Goal: Task Accomplishment & Management: Manage account settings

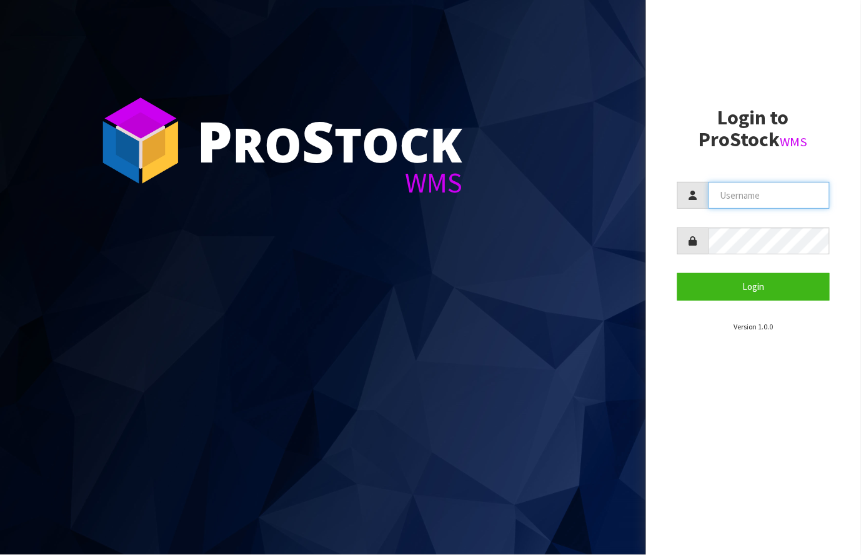
click at [767, 194] on input "text" at bounding box center [769, 195] width 122 height 27
type input "[PERSON_NAME][EMAIL_ADDRESS][DOMAIN_NAME]"
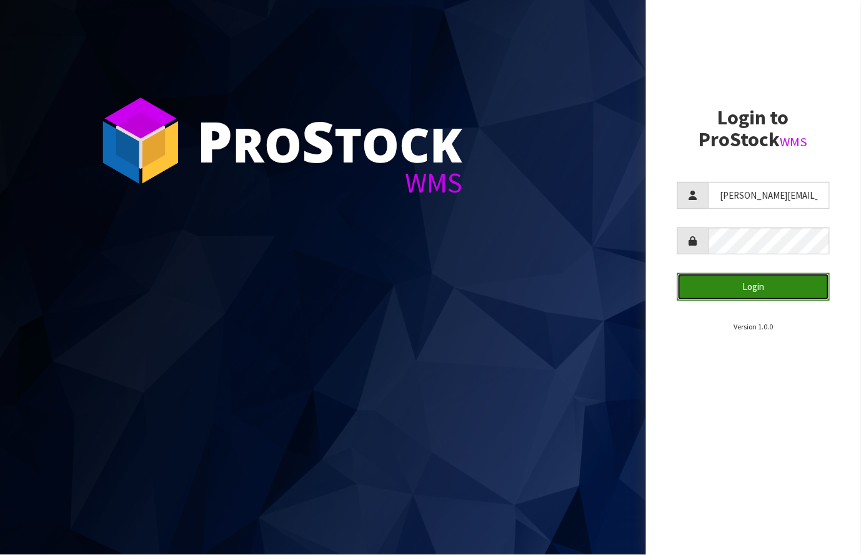
click at [780, 290] on button "Login" at bounding box center [753, 286] width 153 height 27
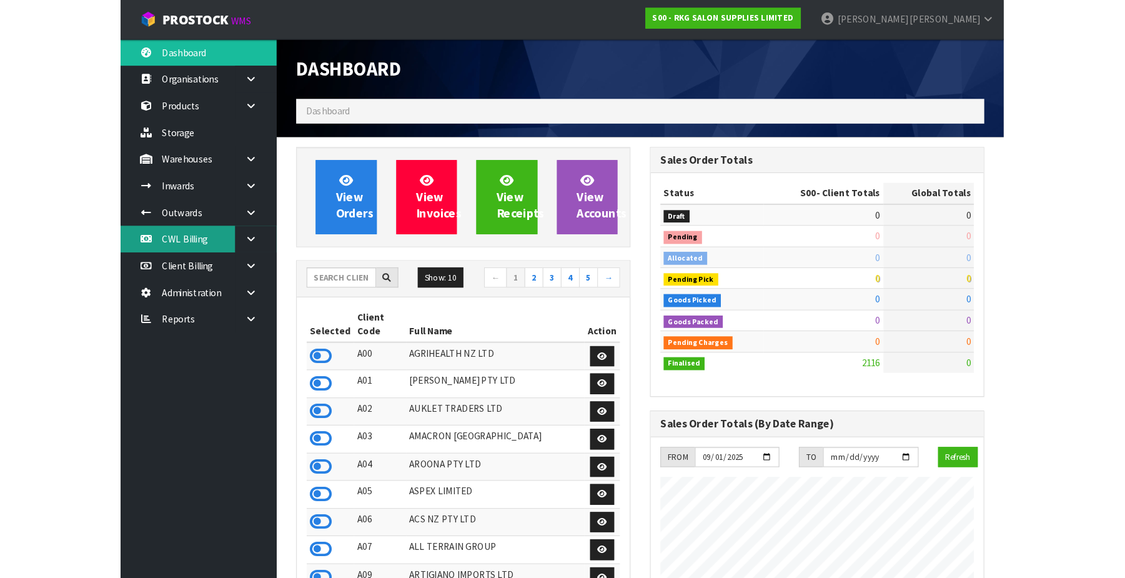
scroll to position [1058, 340]
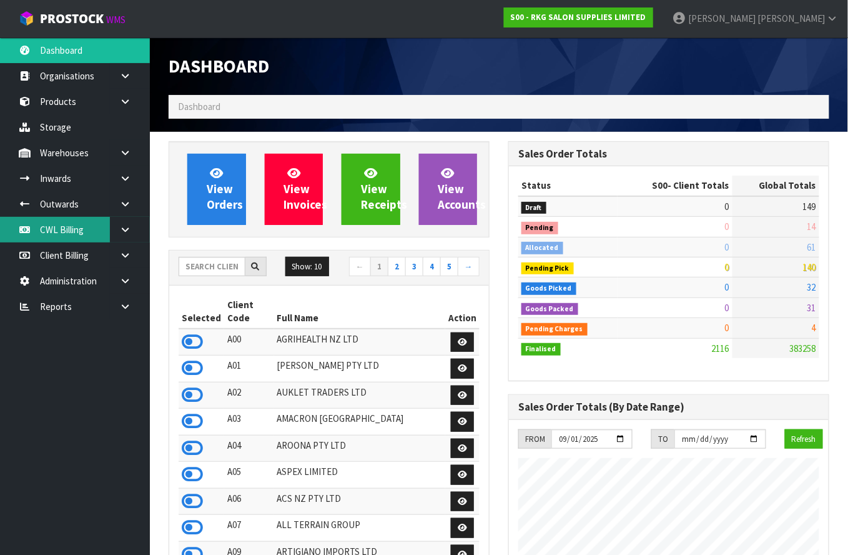
click at [73, 225] on link "CWL Billing" at bounding box center [75, 230] width 150 height 26
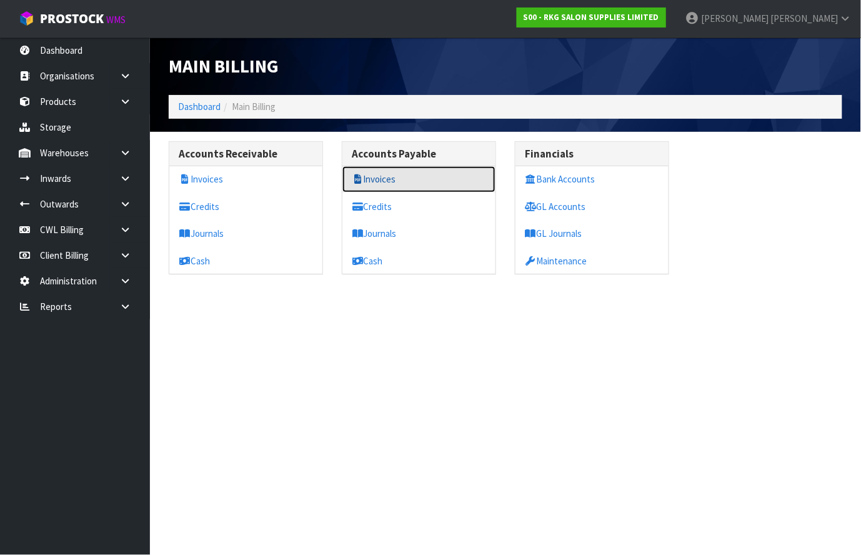
click at [390, 176] on link "Invoices" at bounding box center [418, 179] width 153 height 26
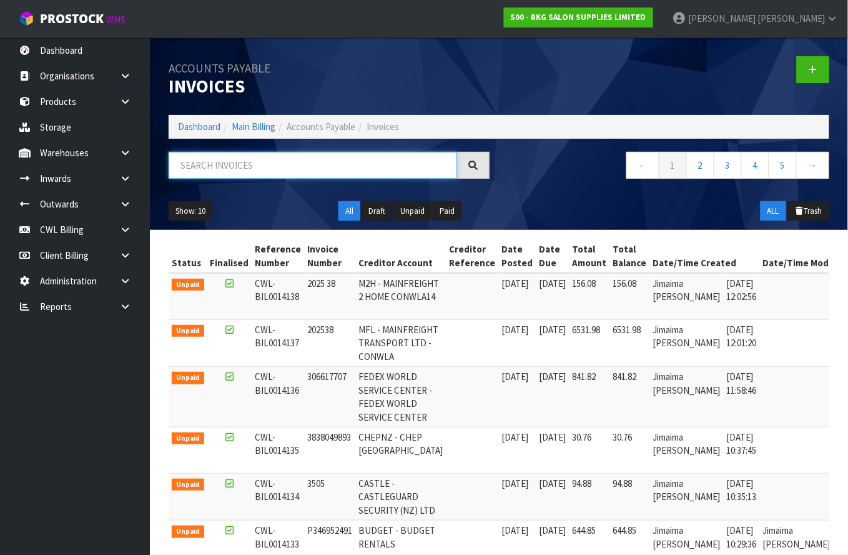
click at [256, 165] on input "text" at bounding box center [313, 165] width 289 height 27
type input "107813"
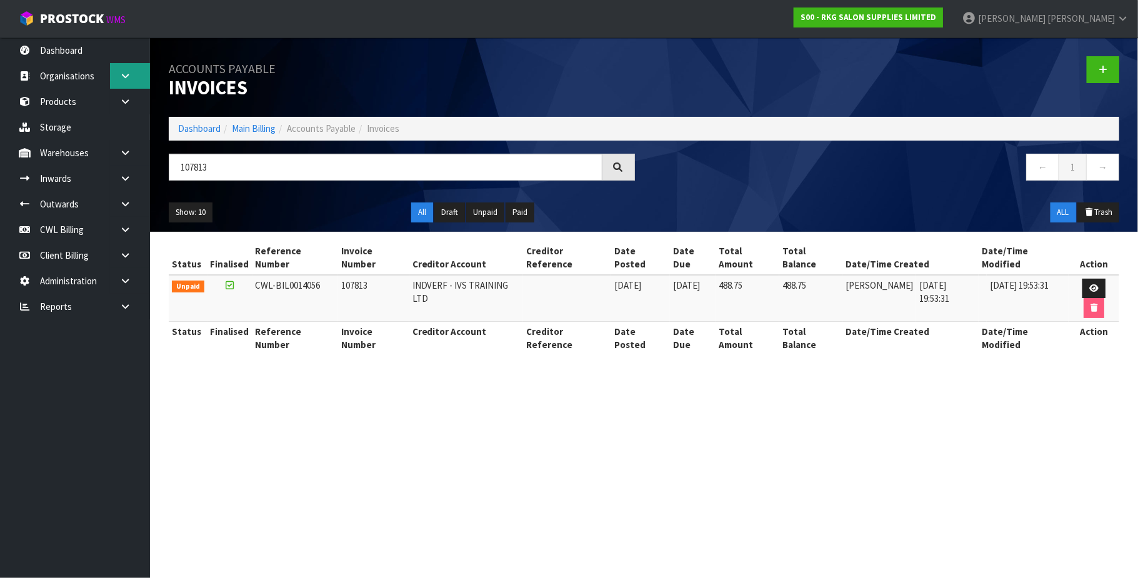
click at [118, 75] on link at bounding box center [130, 76] width 40 height 26
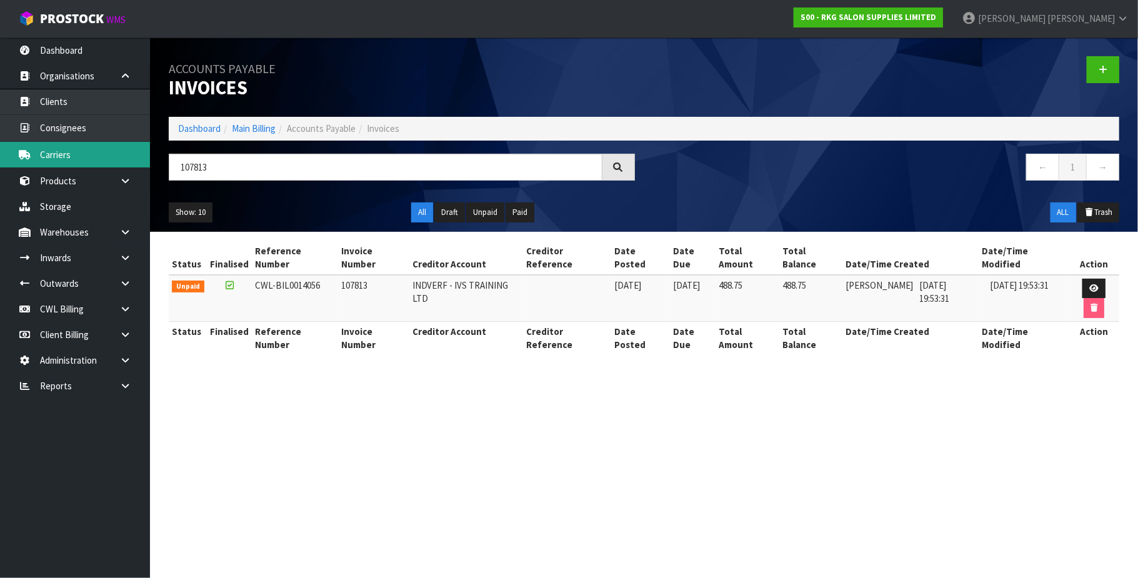
click at [87, 156] on link "Carriers" at bounding box center [75, 155] width 150 height 26
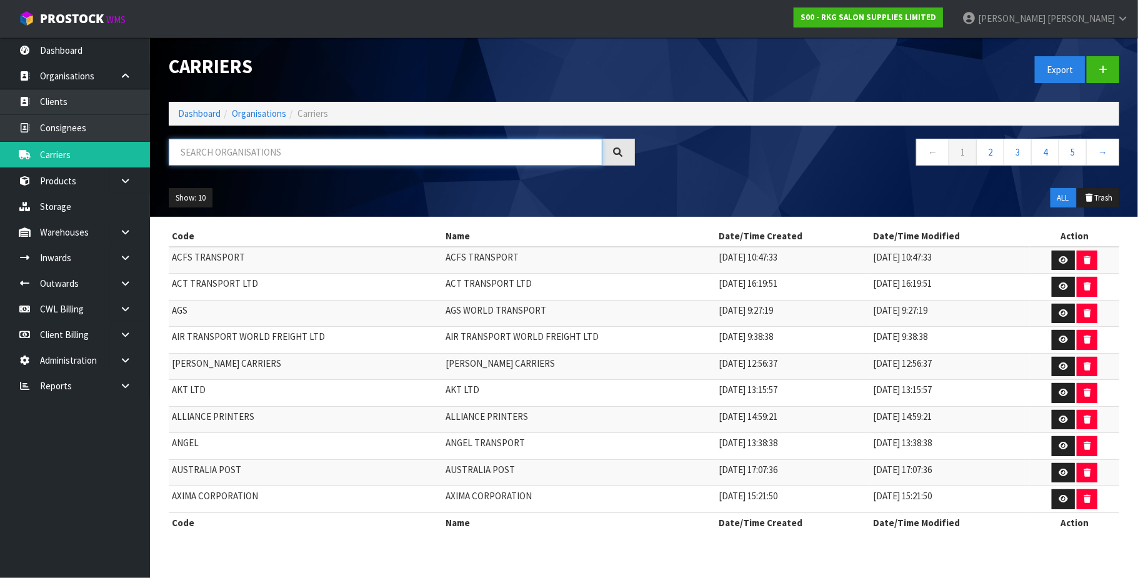
click at [261, 154] on input "text" at bounding box center [386, 152] width 434 height 27
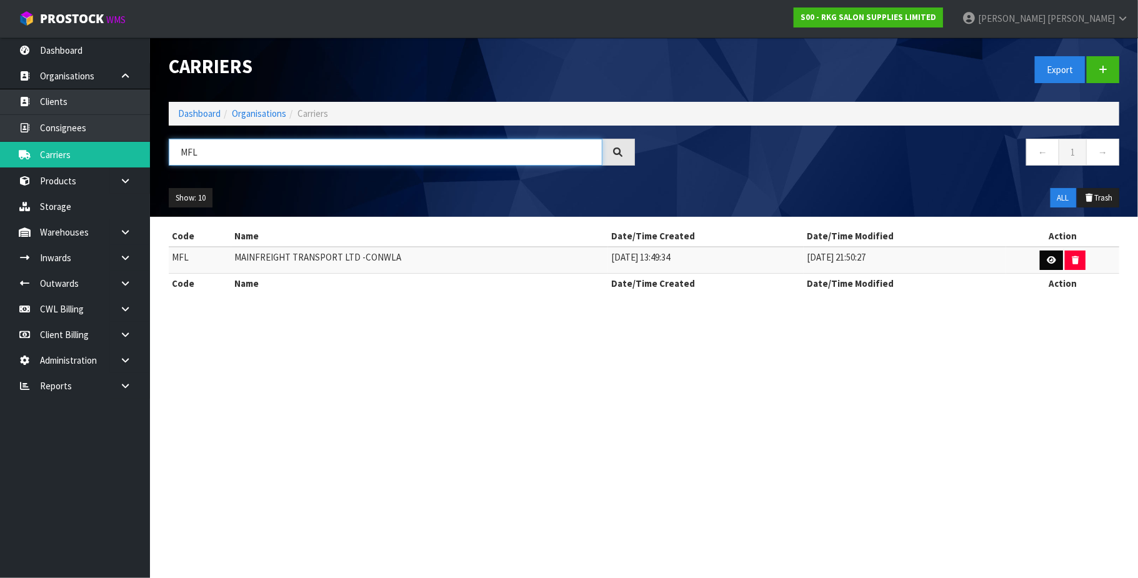
type input "MFL"
click at [860, 261] on icon at bounding box center [1050, 260] width 9 height 8
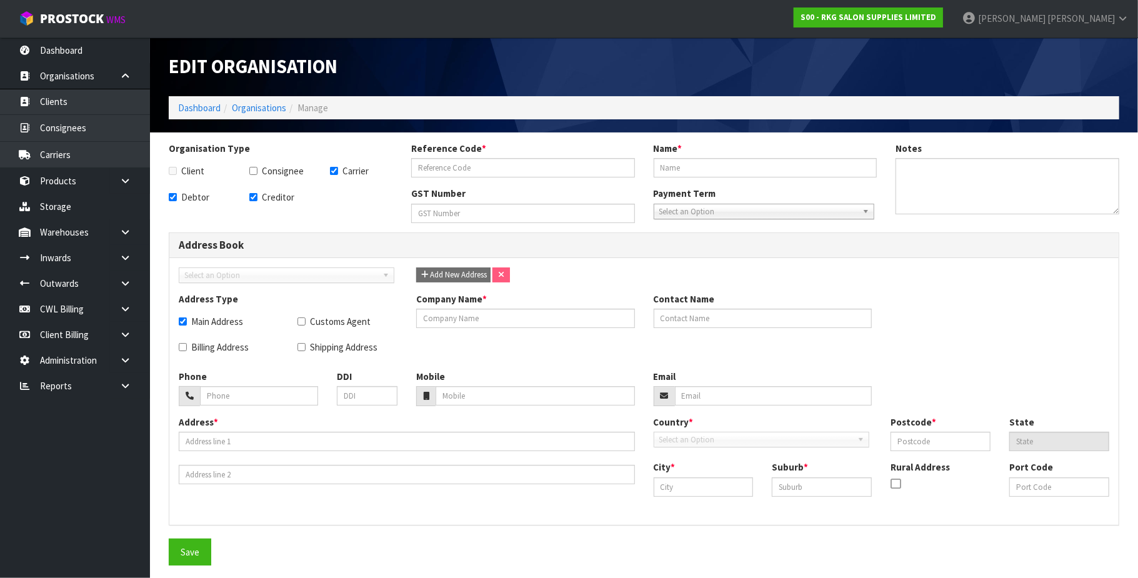
checkbox input "true"
type input "MFL"
type input "MAINFREIGHT TRANSPORT LTD -CONWLA"
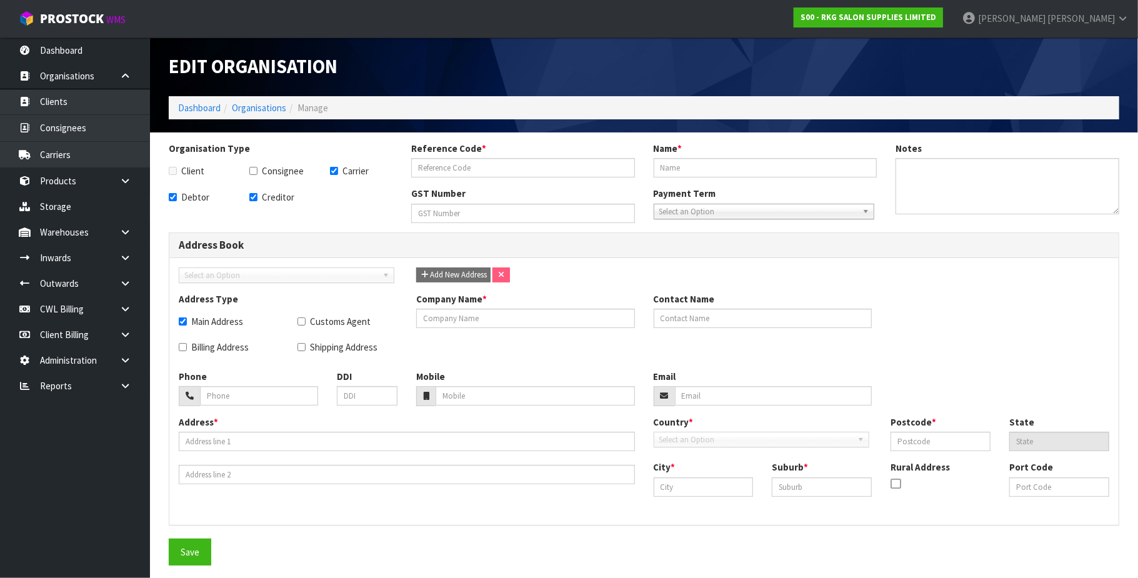
type input "[PHONE_NUMBER]"
checkbox input "true"
type input "MAINFREIGHT TRANSPORT LTD -CONWLA"
type input "[PHONE_NUMBER]"
type input "[STREET_ADDRESS]"
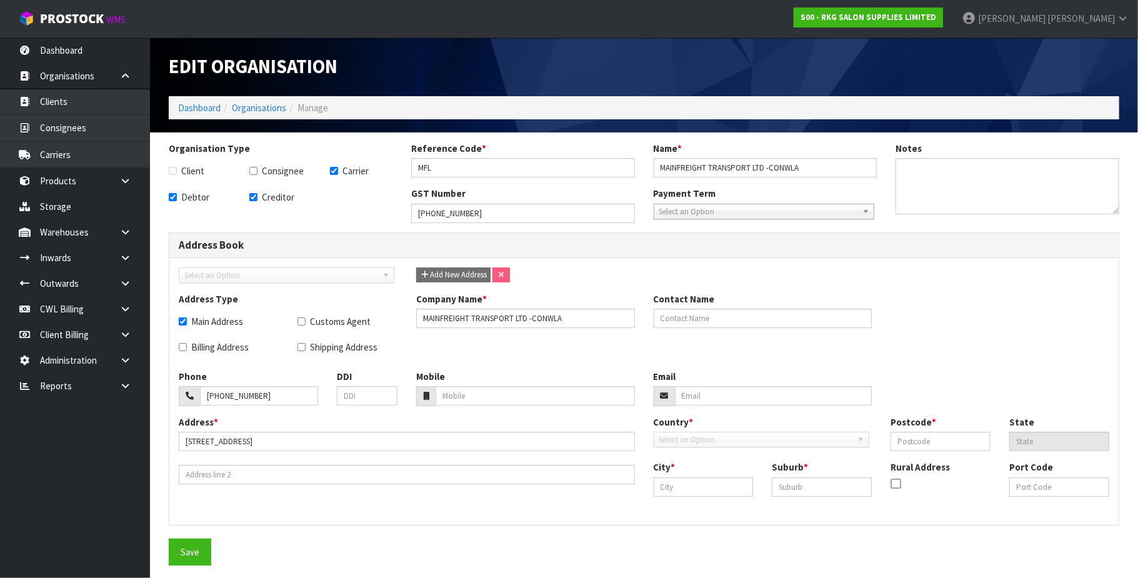
type input "1061"
type input "AUK"
type input "[GEOGRAPHIC_DATA]"
type input "OTAHUHU"
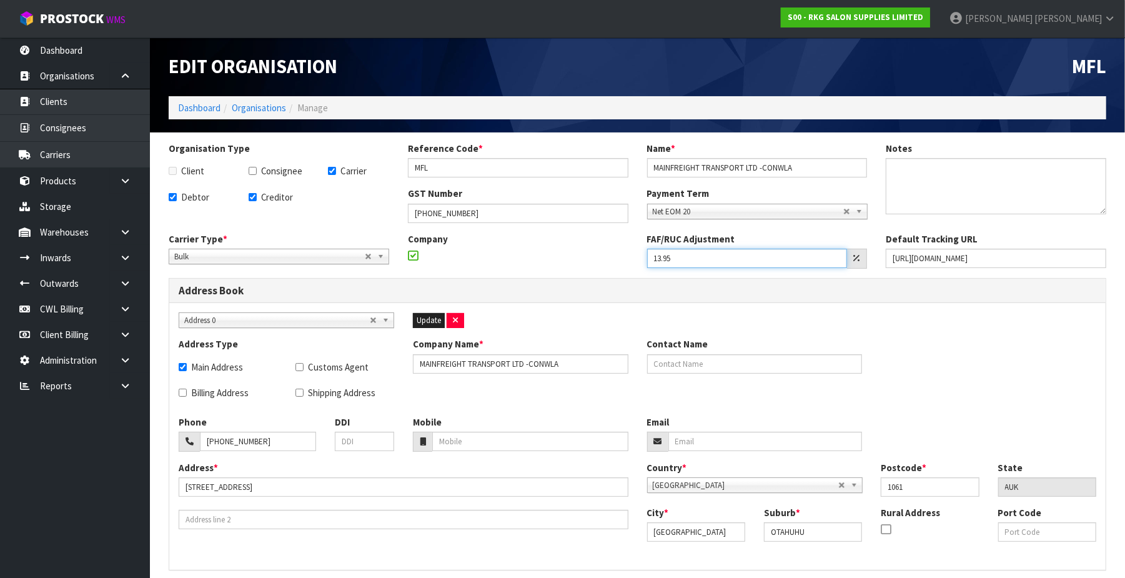
click at [700, 259] on input "13.95" at bounding box center [747, 258] width 201 height 19
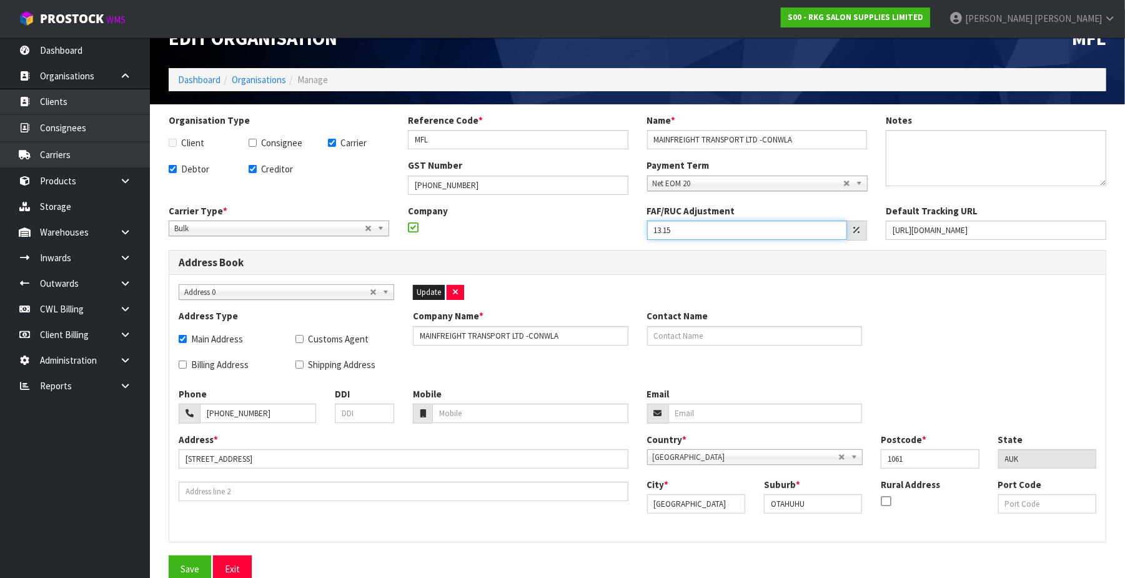
scroll to position [44, 0]
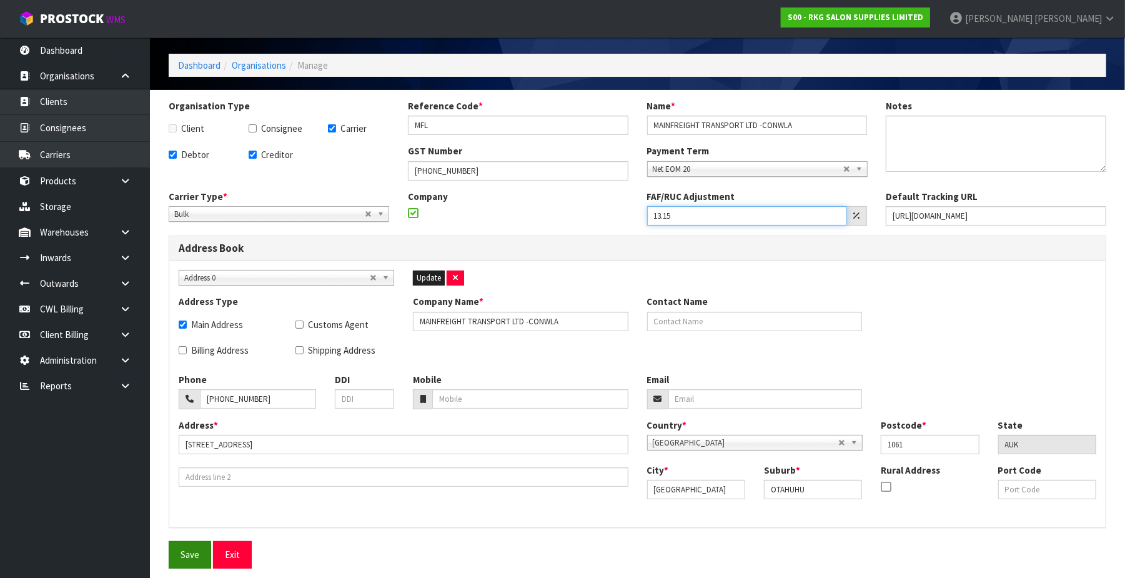
type input "13.15"
click at [187, 554] on button "Save" at bounding box center [190, 554] width 42 height 27
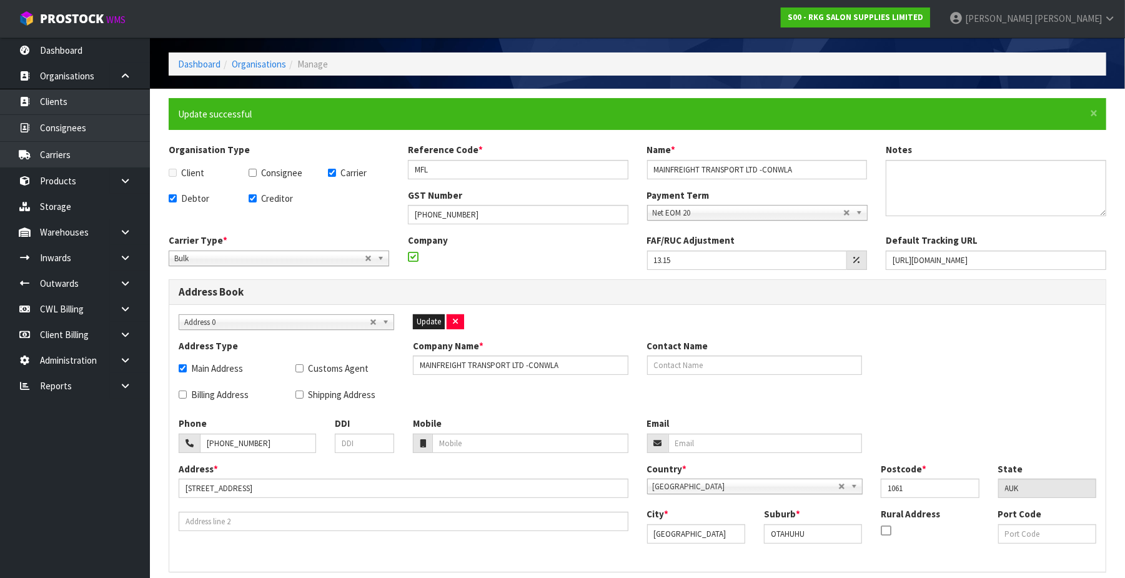
scroll to position [0, 0]
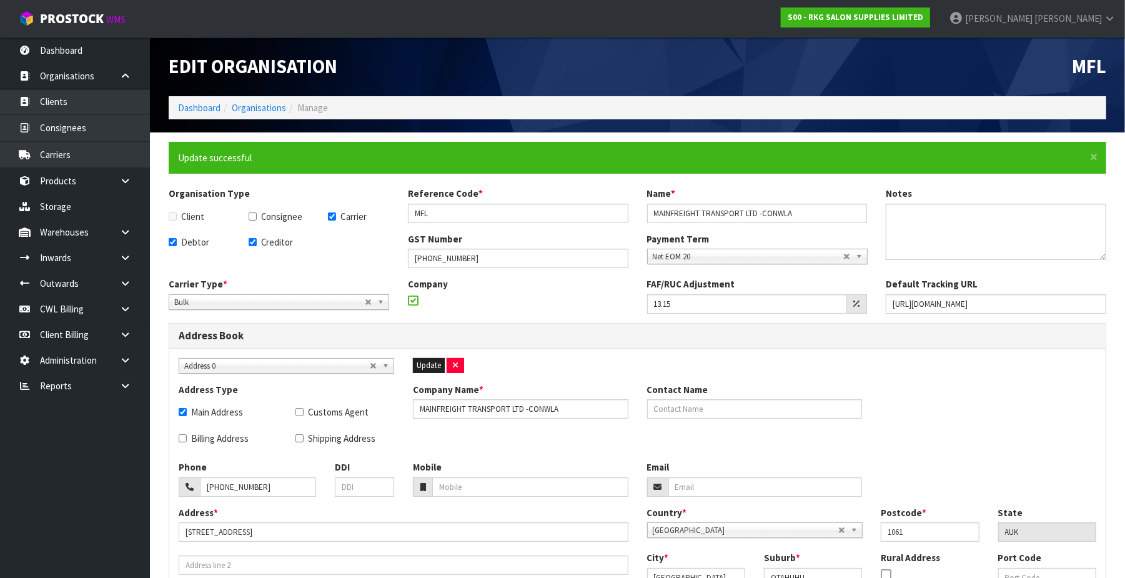
click at [277, 114] on li "Organisations" at bounding box center [254, 107] width 66 height 13
click at [276, 104] on link "Organisations" at bounding box center [259, 108] width 54 height 12
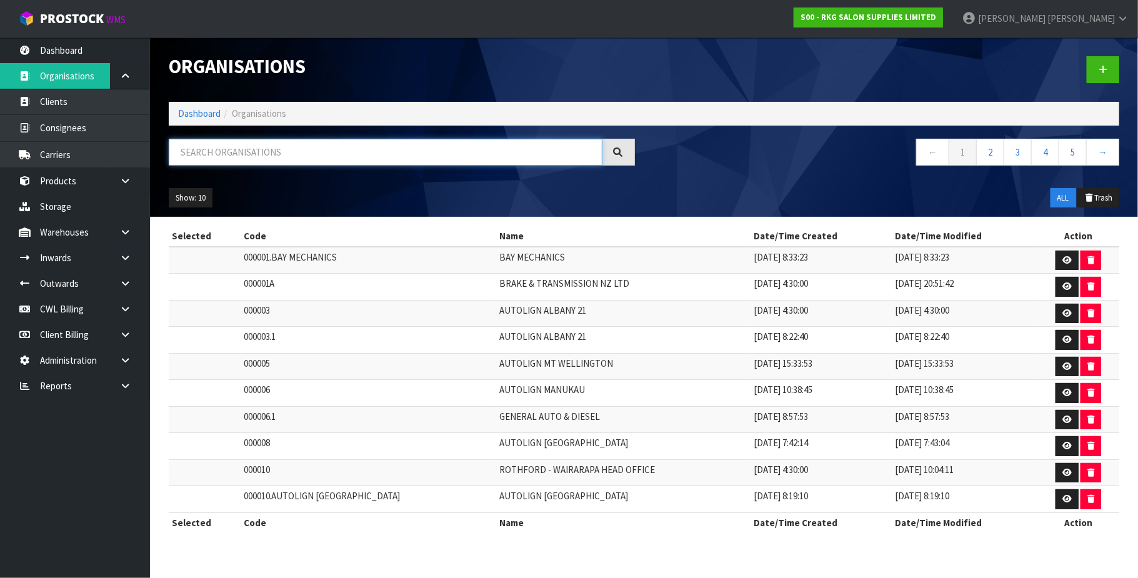
click at [276, 156] on input "text" at bounding box center [386, 152] width 434 height 27
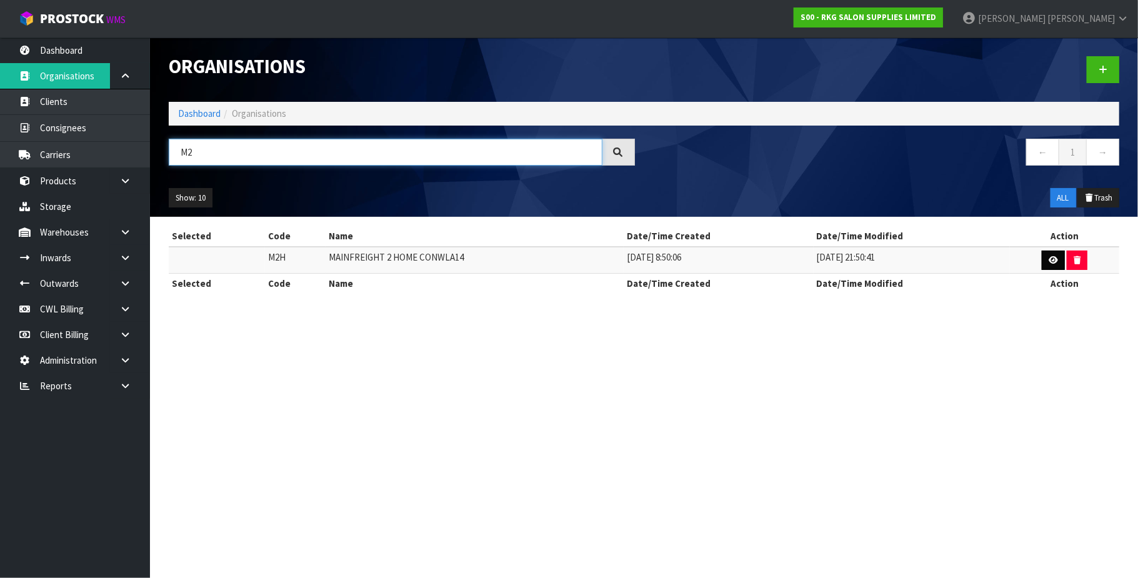
type input "M2"
click at [860, 257] on icon at bounding box center [1052, 260] width 9 height 8
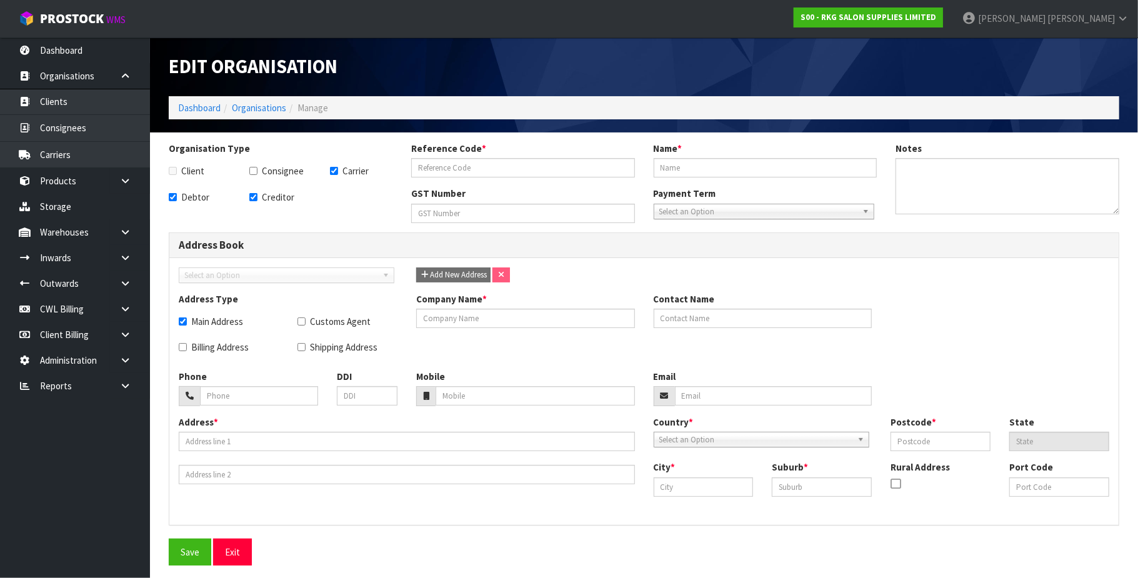
checkbox input "true"
type input "M2H"
type input "MAINFREIGHT 2 HOME CONWLA14"
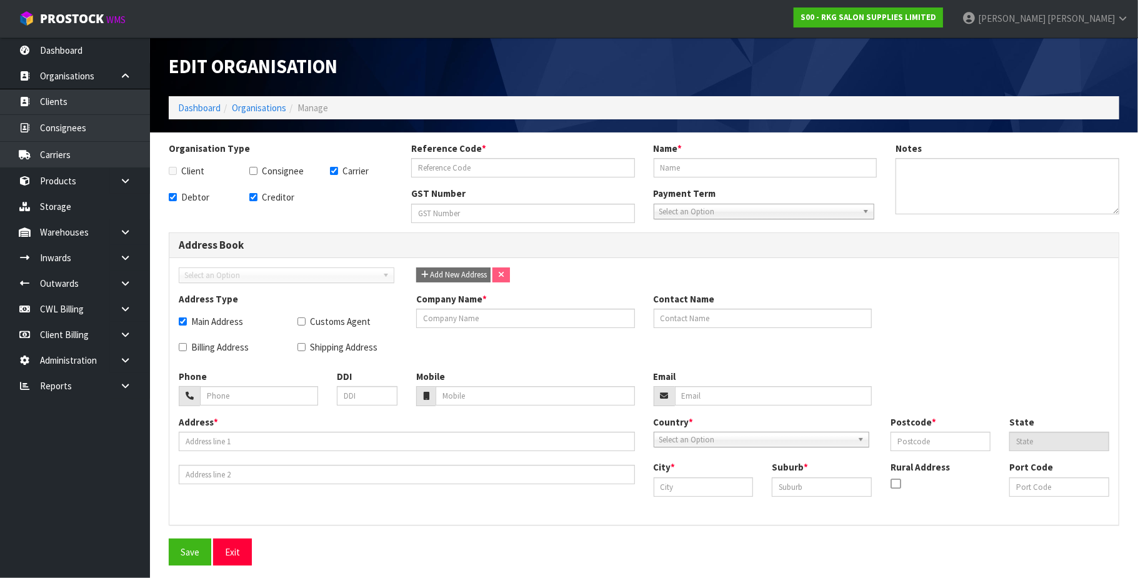
type input "[PHONE_NUMBER]"
checkbox input "true"
type input "MAINFREIGHT 2 HOME CONWLA14"
type input "[PHONE_NUMBER]"
type input "PO BOX 14-038"
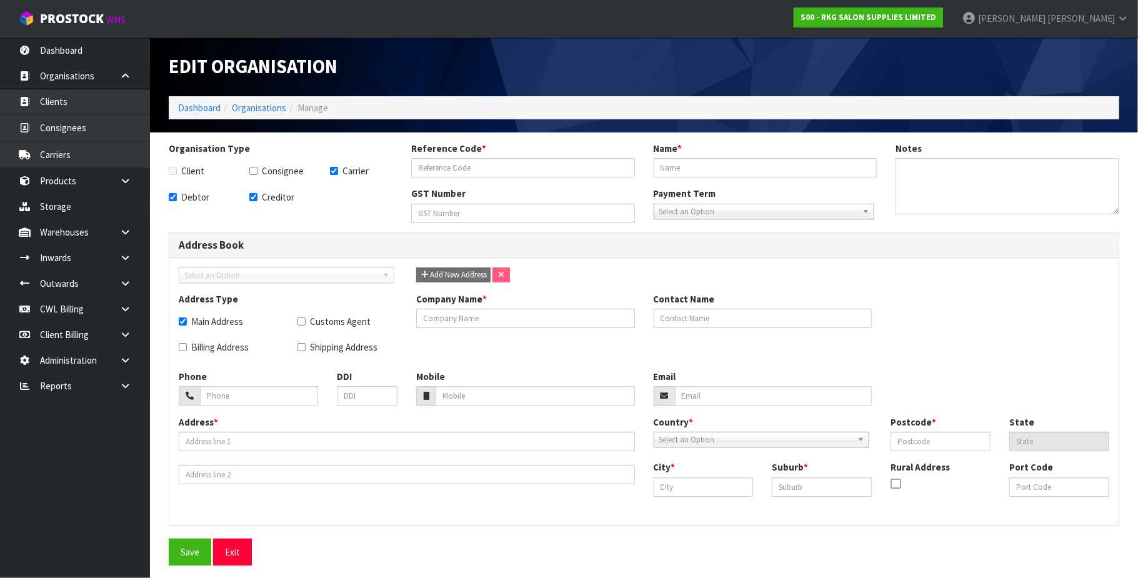
type input "1741"
type input "[GEOGRAPHIC_DATA]"
type input "PANMURE"
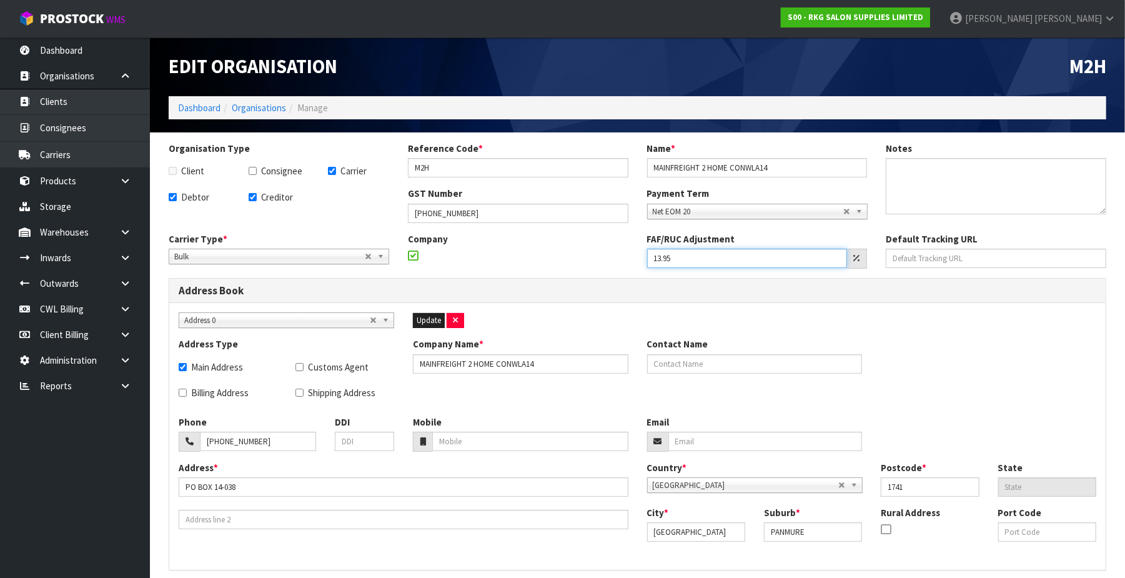
click at [700, 262] on input "13.95" at bounding box center [747, 258] width 201 height 19
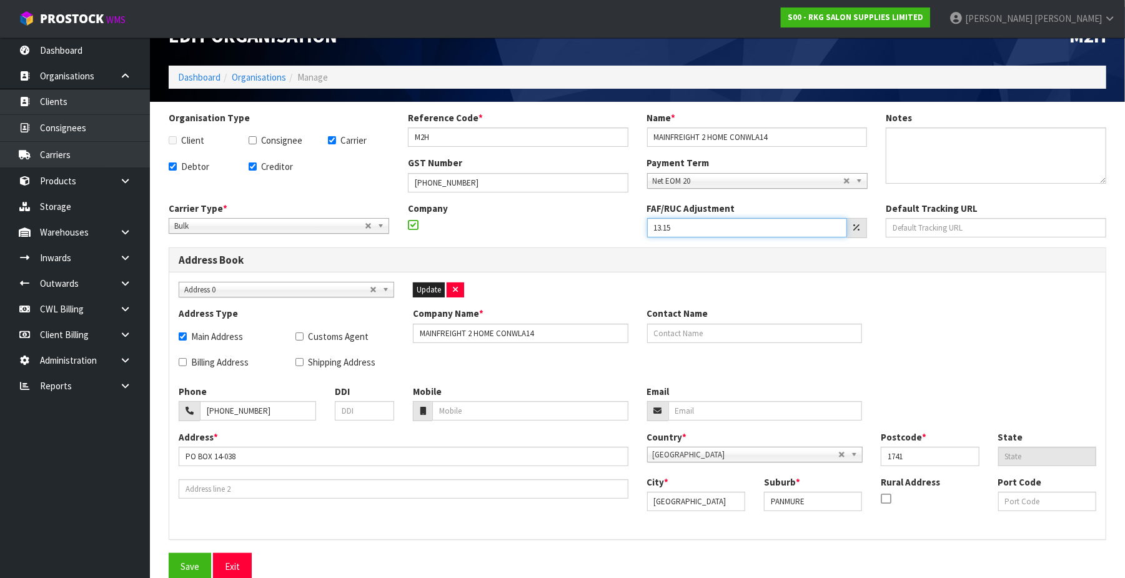
scroll to position [44, 0]
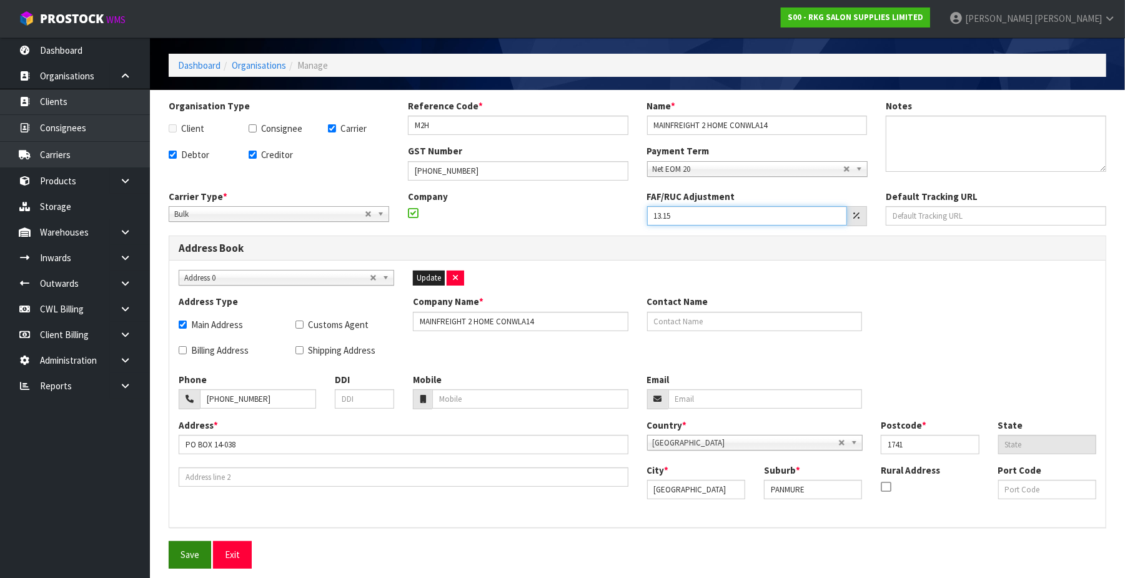
type input "13.15"
click at [182, 552] on button "Save" at bounding box center [190, 554] width 42 height 27
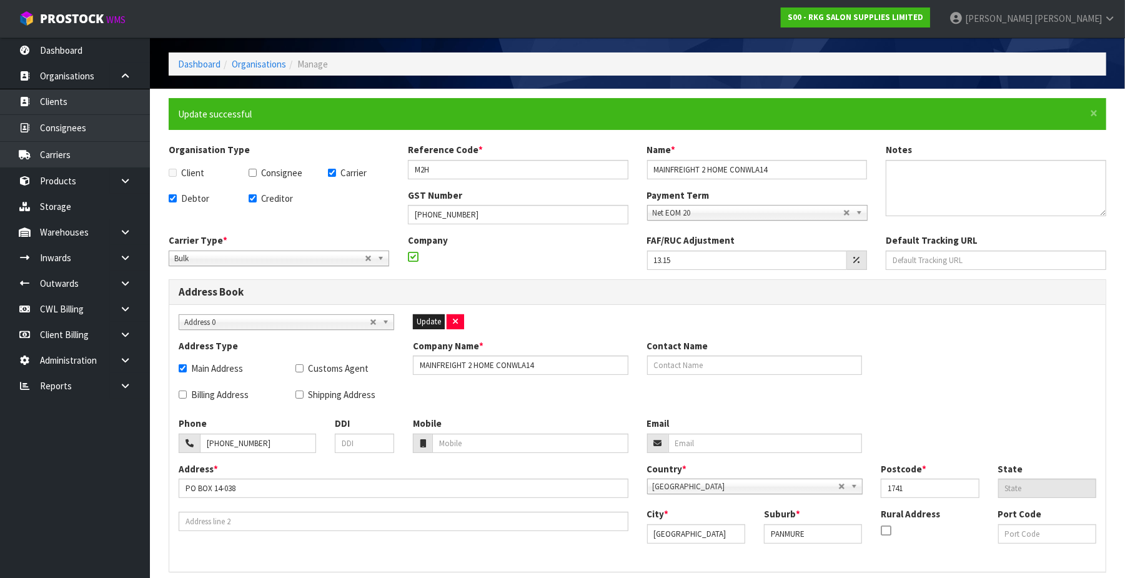
scroll to position [0, 0]
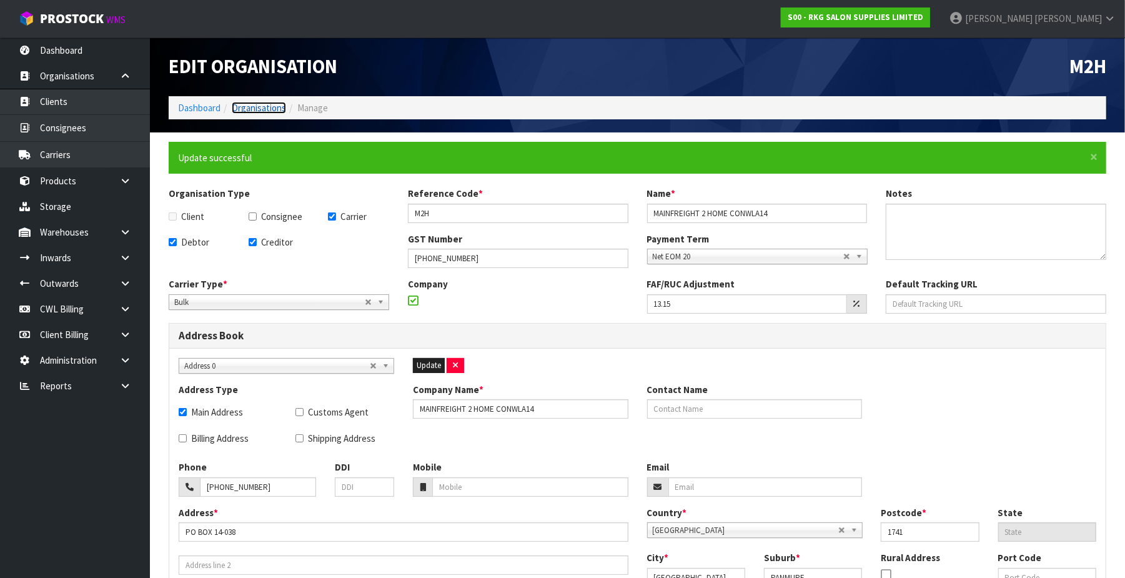
click at [264, 109] on link "Organisations" at bounding box center [259, 108] width 54 height 12
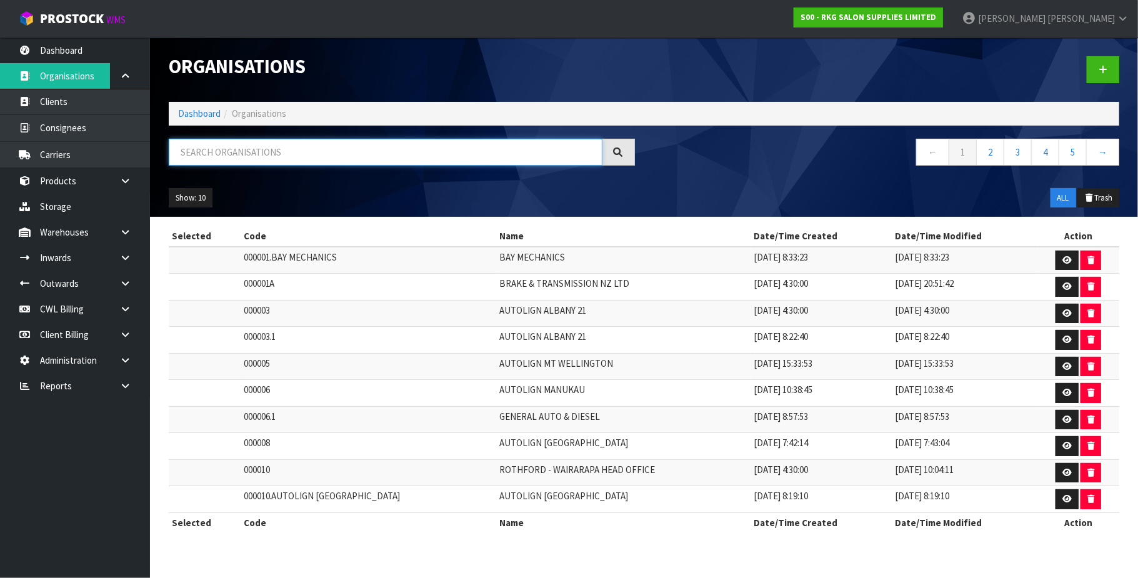
click at [310, 152] on input "text" at bounding box center [386, 152] width 434 height 27
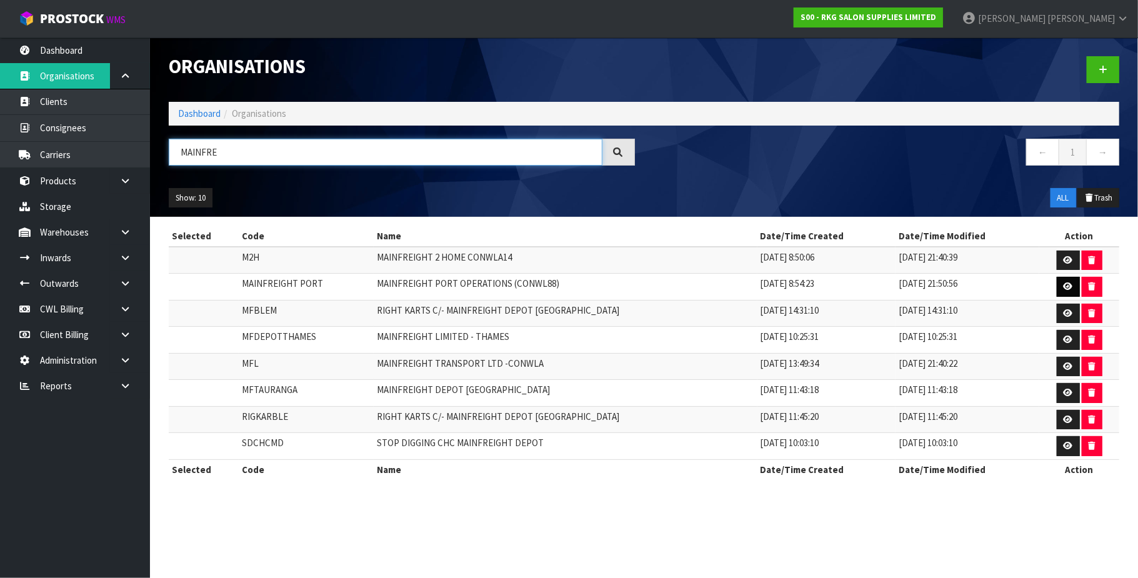
type input "MAINFRE"
click at [860, 282] on link at bounding box center [1067, 287] width 23 height 20
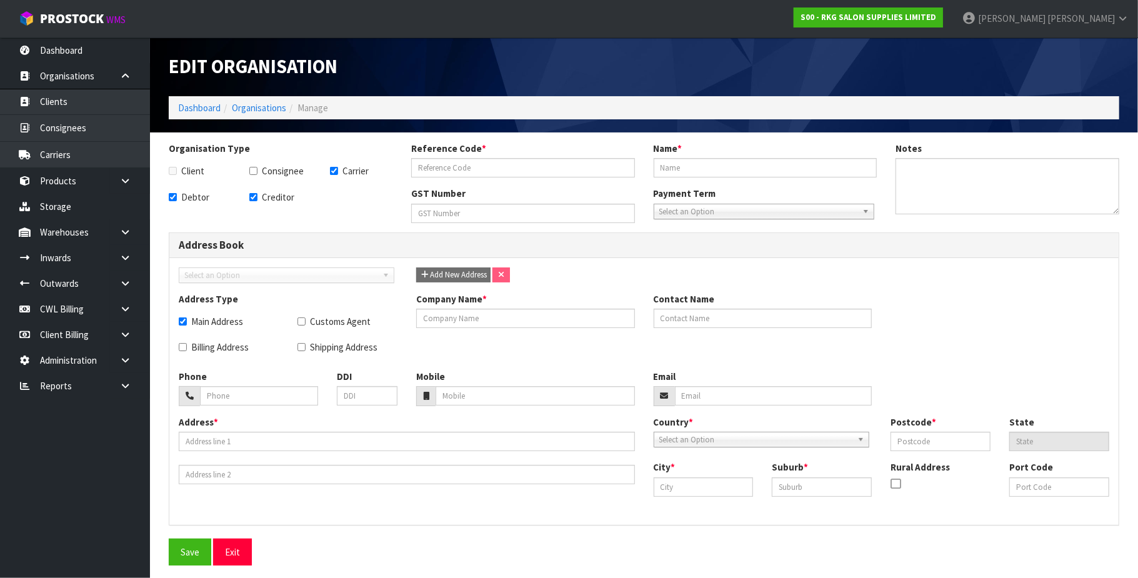
checkbox input "true"
type input "MAINFREIGHT PORT"
type input "MAINFREIGHT PORT OPERATIONS (CONWL88)"
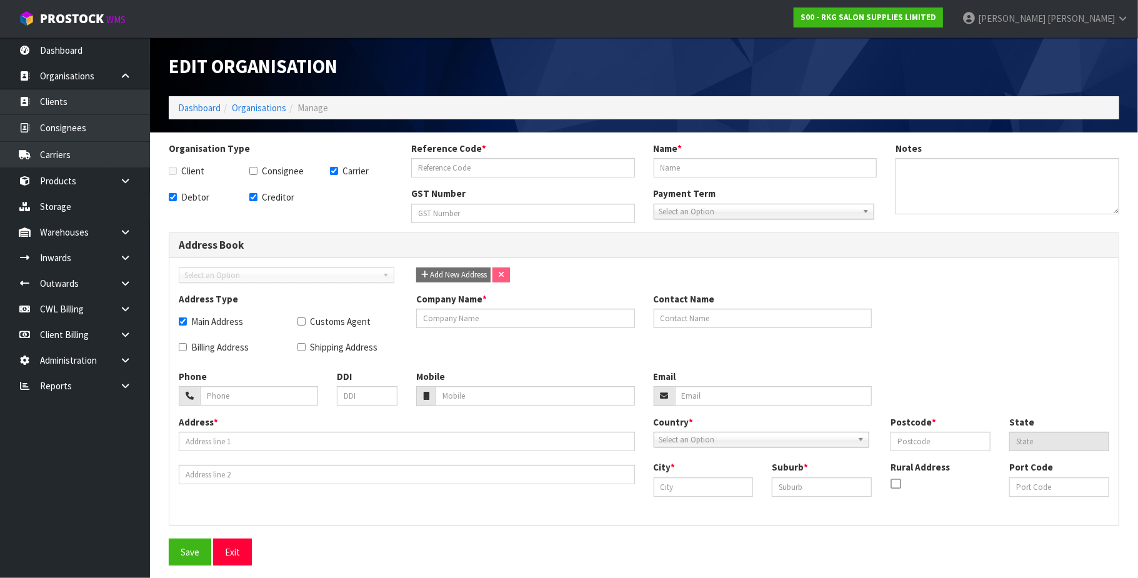
checkbox input "true"
type input "MAINFREIGHT PORT OPERATIONS (CONWL88)"
type input "[STREET_ADDRESS]"
type input "1010"
type input "[GEOGRAPHIC_DATA]"
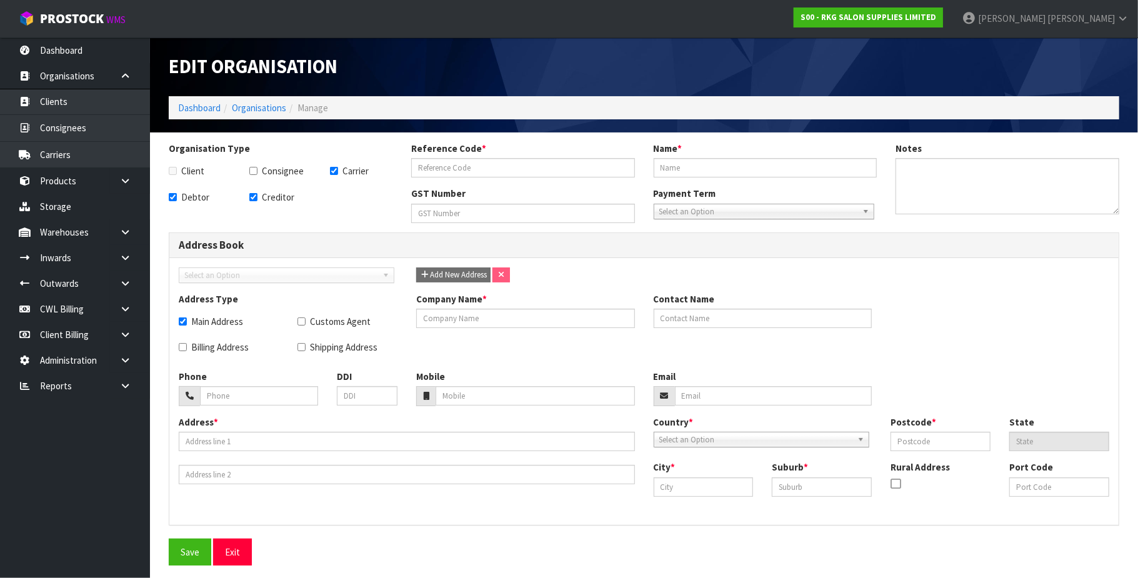
type input "[GEOGRAPHIC_DATA]"
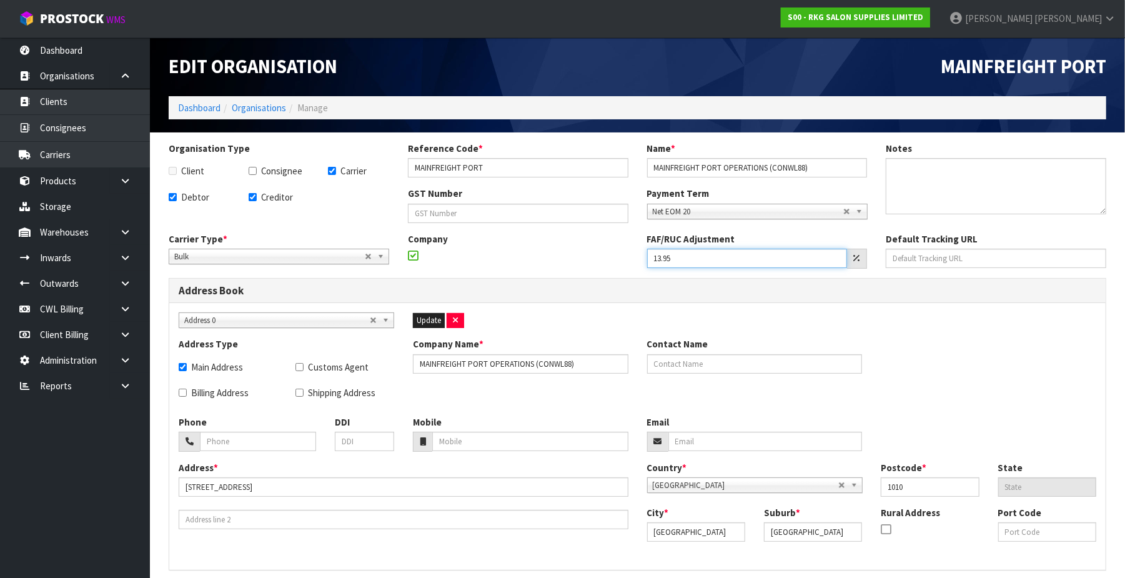
click at [693, 251] on input "13.95" at bounding box center [747, 258] width 201 height 19
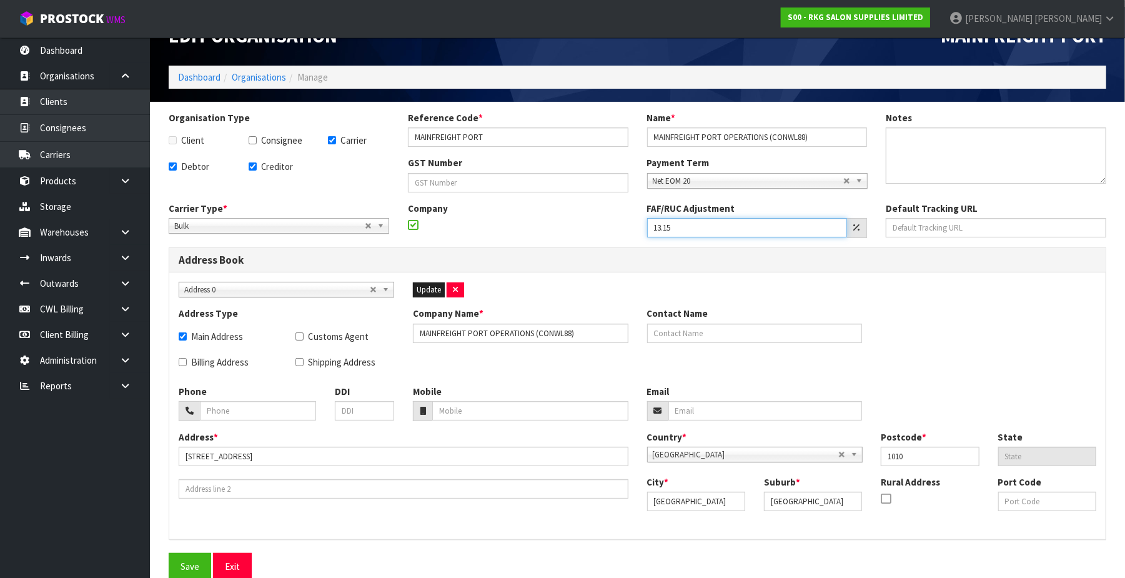
scroll to position [44, 0]
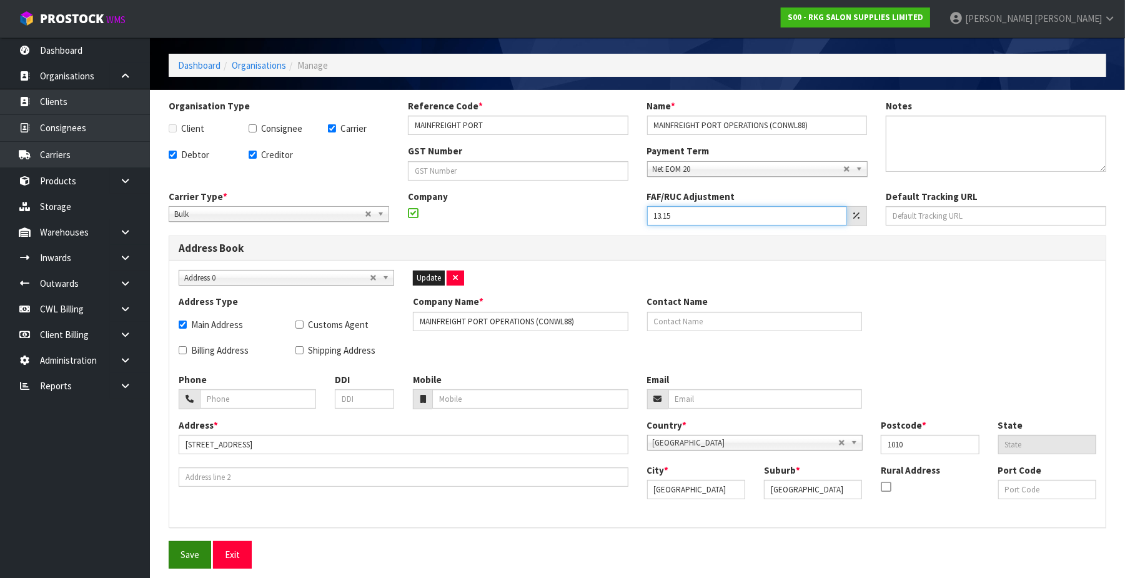
type input "13.15"
click at [178, 550] on button "Save" at bounding box center [190, 554] width 42 height 27
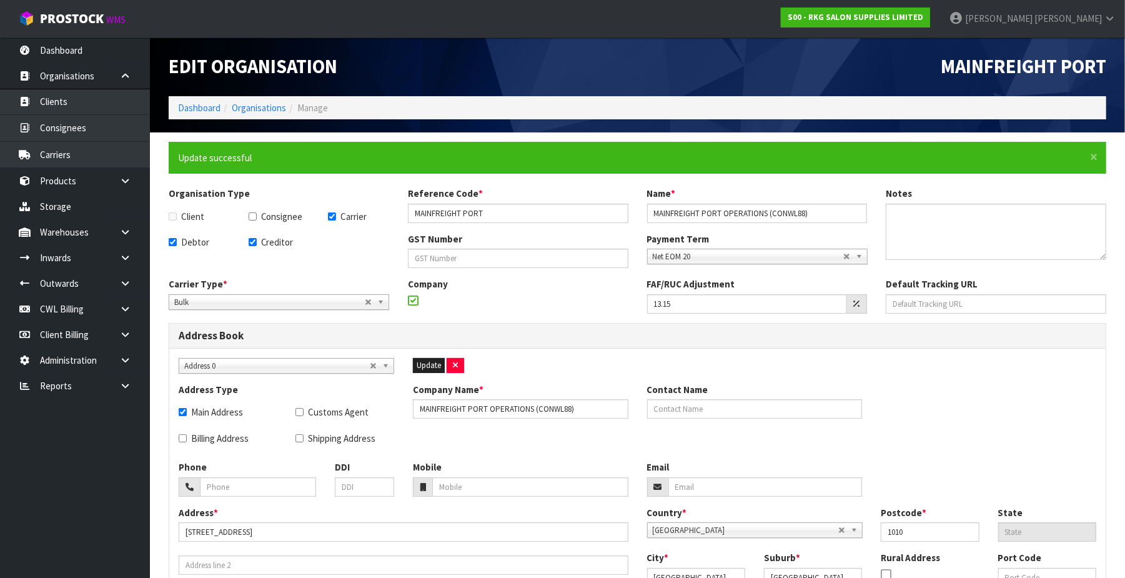
scroll to position [89, 0]
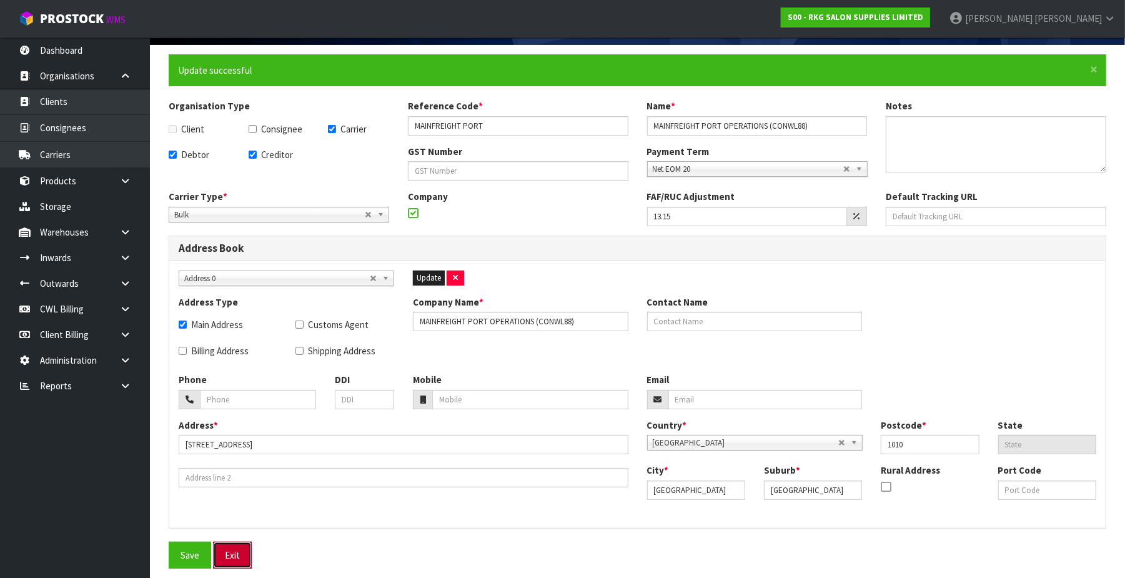
click at [233, 554] on button "Exit" at bounding box center [232, 555] width 39 height 27
